Goal: Transaction & Acquisition: Purchase product/service

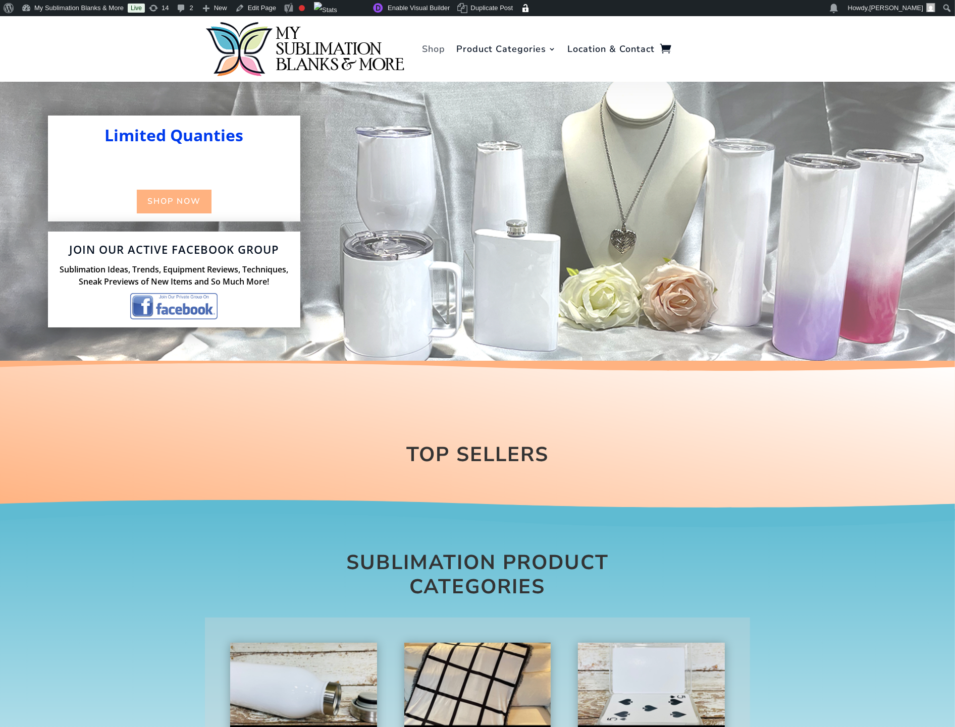
click at [431, 48] on link "Shop" at bounding box center [433, 49] width 23 height 61
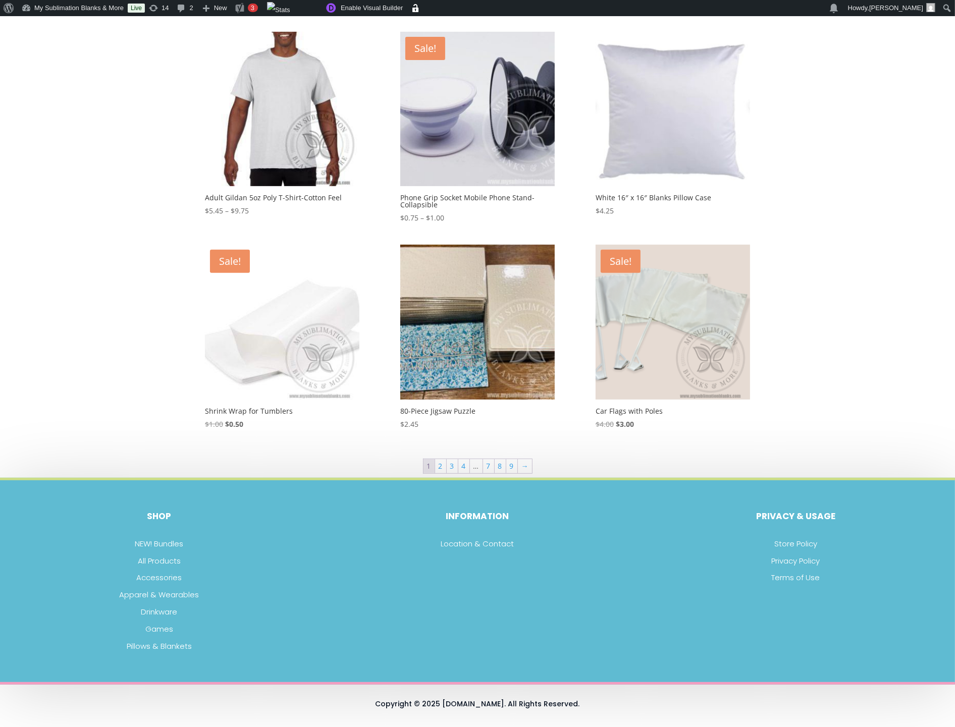
scroll to position [364, 0]
click at [510, 463] on link "9" at bounding box center [511, 466] width 11 height 14
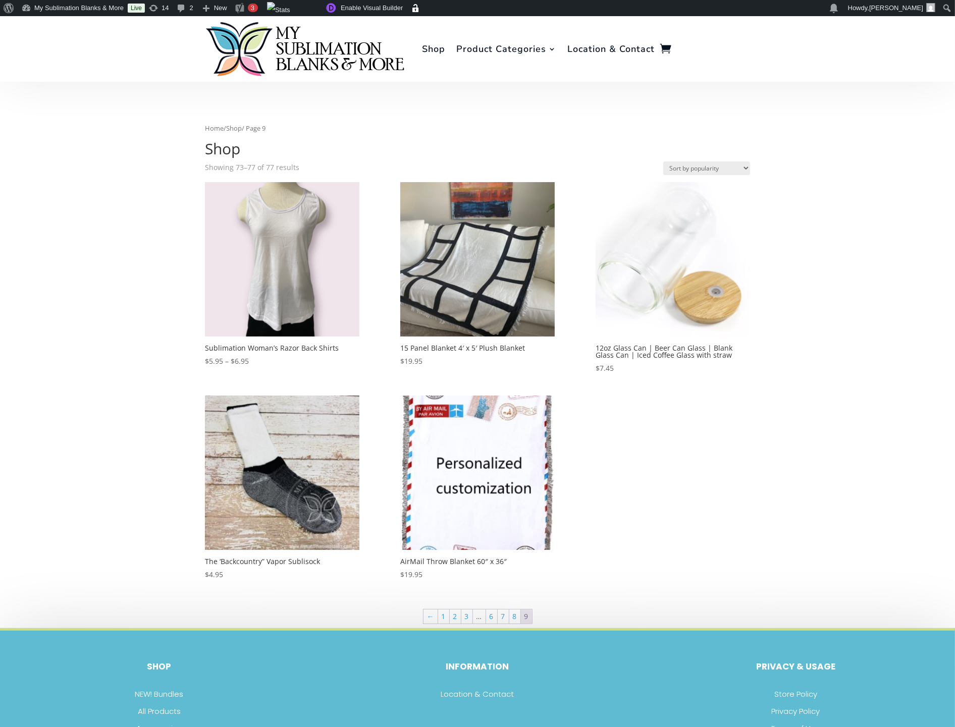
click at [619, 349] on h2 "12oz Glass Can | Beer Can Glass | Blank Glass Can | Iced Coffee Glass with straw" at bounding box center [672, 351] width 154 height 21
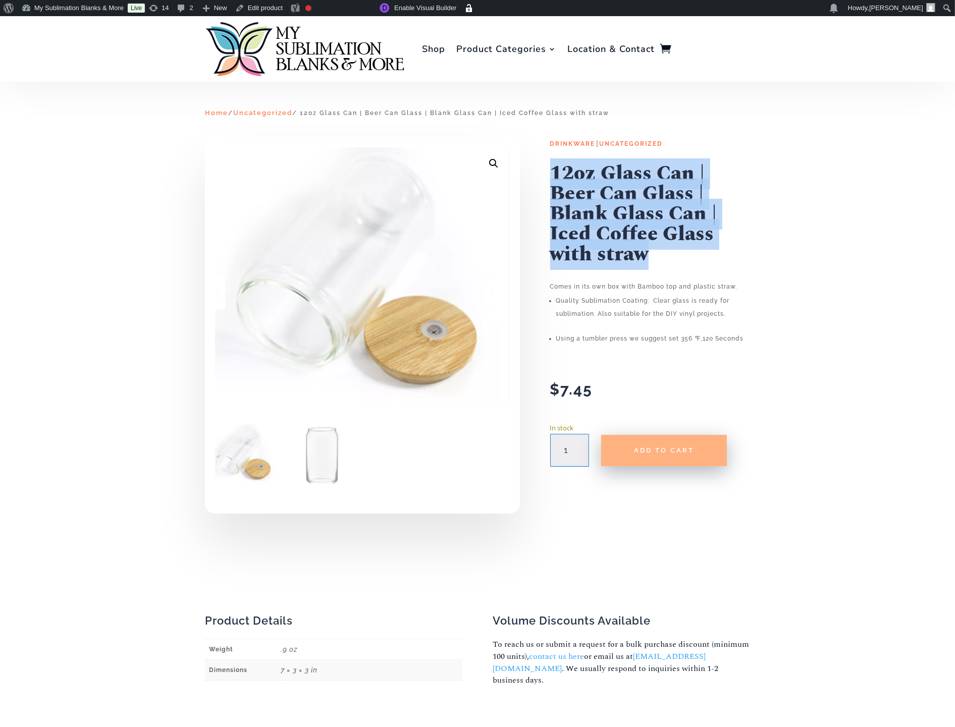
drag, startPoint x: 650, startPoint y: 253, endPoint x: 554, endPoint y: 188, distance: 116.3
click at [542, 172] on div "🔍 Drinkware | Uncategorized 12oz Glass Can | Beer Can Glass | Blank Glass Can |…" at bounding box center [477, 343] width 545 height 439
copy h1 "12oz Glass Can | Beer Can Glass | Blank Glass Can | Iced Coffee Glass with straw"
